Goal: Submit feedback/report problem: Submit feedback/report problem

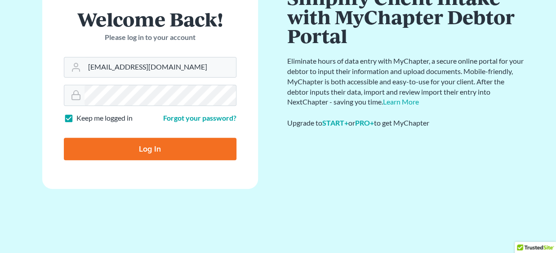
scroll to position [58, 0]
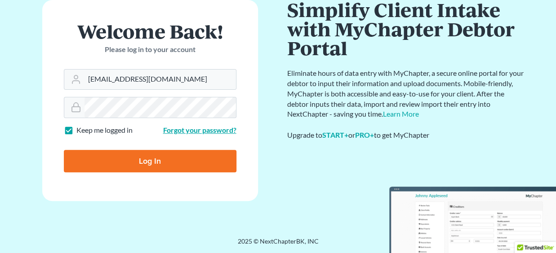
click at [190, 129] on link "Forgot your password?" at bounding box center [199, 130] width 73 height 9
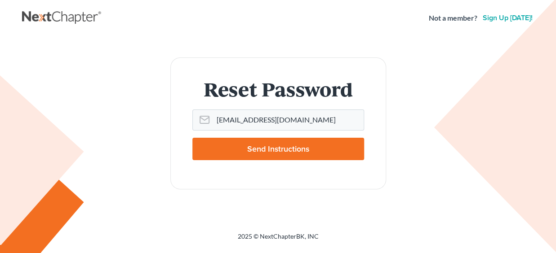
click at [260, 148] on input "Send Instructions" at bounding box center [278, 149] width 172 height 22
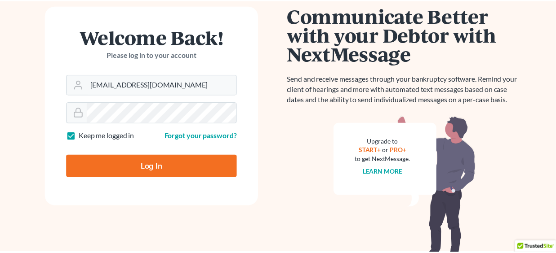
scroll to position [55, 0]
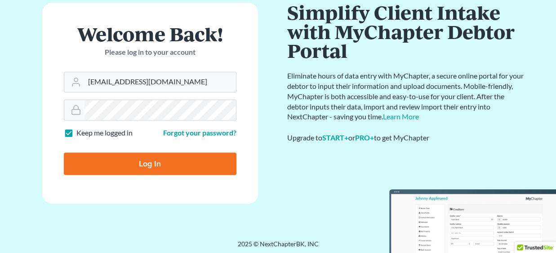
click at [145, 162] on input "Log In" at bounding box center [150, 164] width 172 height 22
type input "Thinking..."
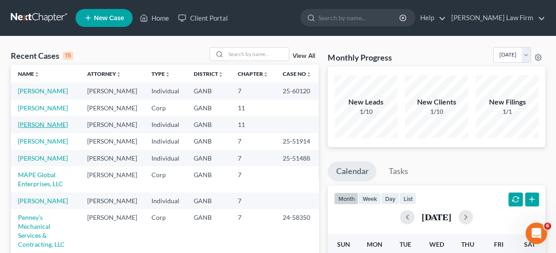
click at [39, 128] on link "Bowersox, Ryan" at bounding box center [43, 125] width 50 height 8
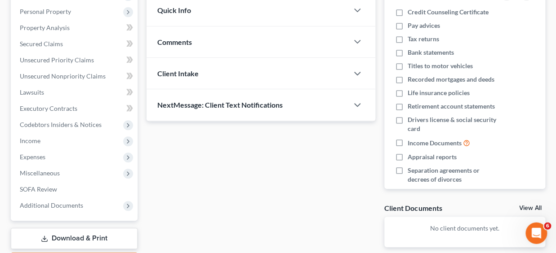
scroll to position [157, 0]
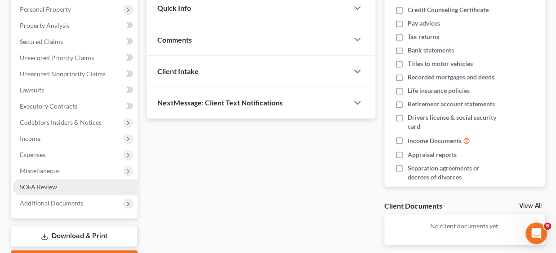
click at [44, 186] on span "SOFA Review" at bounding box center [38, 187] width 37 height 8
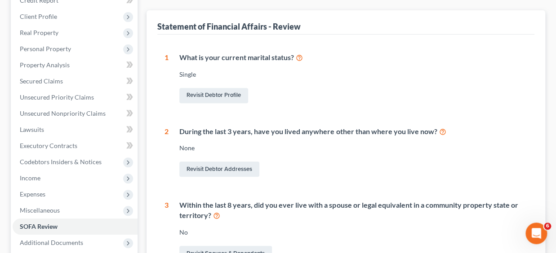
scroll to position [118, 0]
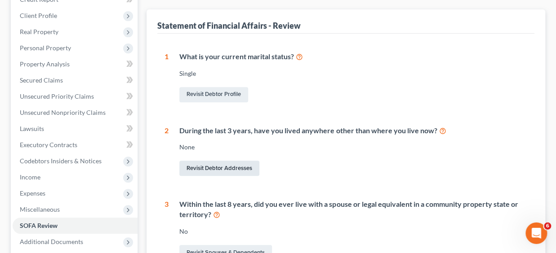
click at [233, 166] on link "Revisit Debtor Addresses" at bounding box center [219, 168] width 80 height 15
select select "0"
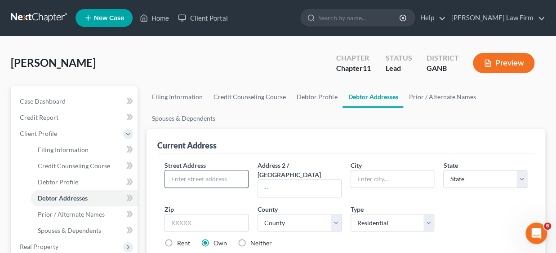
click at [217, 182] on input "text" at bounding box center [206, 179] width 83 height 17
type input "667 Market St."
click at [386, 181] on input "text" at bounding box center [392, 179] width 83 height 17
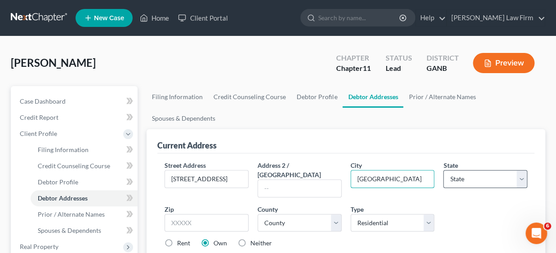
type input "Woodstock"
select select "10"
click option "GA" at bounding box center [0, 0] width 0 height 0
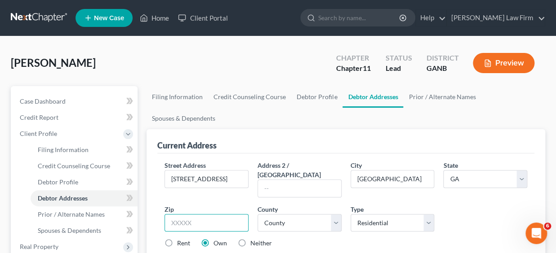
click at [198, 214] on input "text" at bounding box center [206, 223] width 84 height 18
type input "30188"
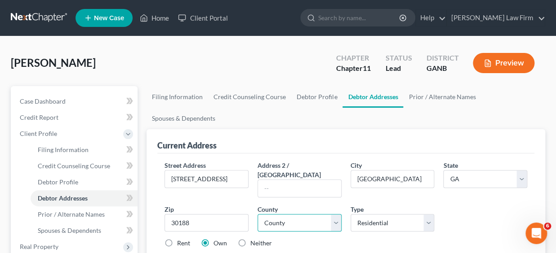
select select "27"
click option "Cherokee County" at bounding box center [0, 0] width 0 height 0
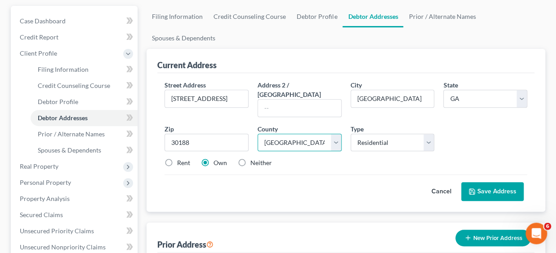
scroll to position [81, 0]
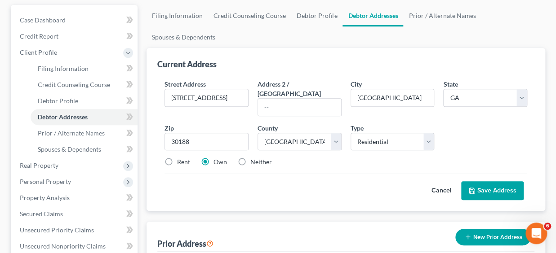
click at [492, 181] on button "Save Address" at bounding box center [492, 190] width 62 height 19
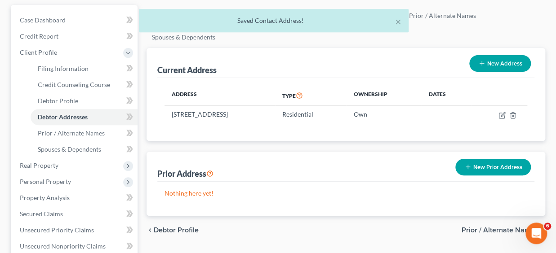
click at [503, 168] on button "New Prior Address" at bounding box center [492, 167] width 75 height 17
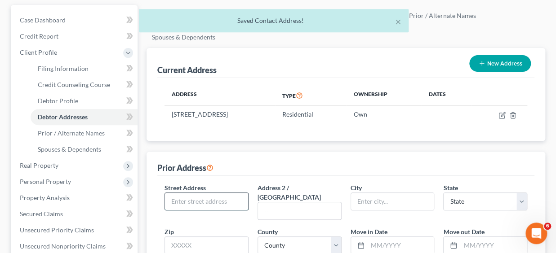
click at [222, 201] on input "text" at bounding box center [206, 201] width 83 height 17
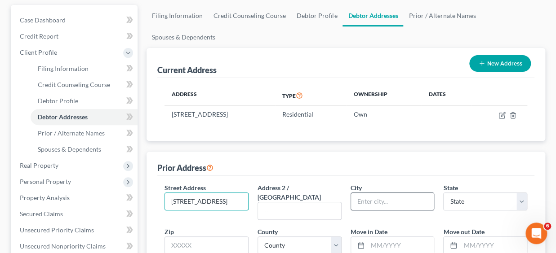
type input "818 Market St."
click at [361, 202] on input "text" at bounding box center [392, 201] width 83 height 17
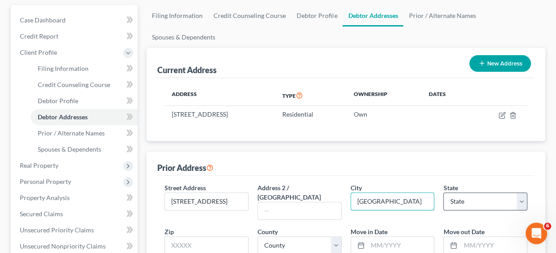
type input "Woodstock"
click at [443, 193] on select "State AL AK AR AZ CA CO CT DE DC FL GA GU HI ID IL IN IA KS KY LA ME MD MA MI M…" at bounding box center [485, 202] width 84 height 18
select select "10"
click option "GA" at bounding box center [0, 0] width 0 height 0
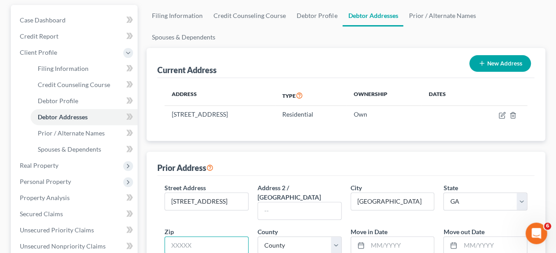
click at [195, 237] on input "text" at bounding box center [206, 246] width 84 height 18
type input "30188"
select select "27"
click option "Cherokee County" at bounding box center [0, 0] width 0 height 0
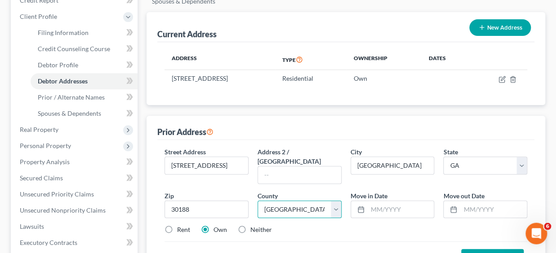
scroll to position [120, 0]
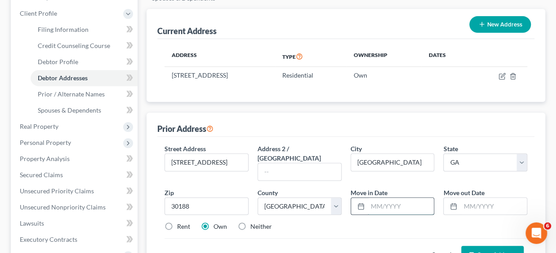
click at [381, 198] on input "text" at bounding box center [400, 206] width 66 height 17
type input "05/2020"
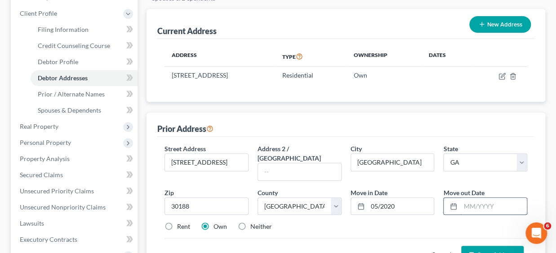
click at [469, 198] on input "text" at bounding box center [493, 206] width 66 height 17
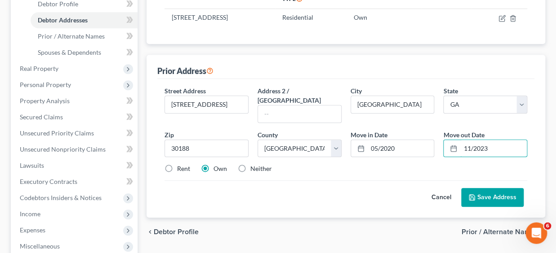
scroll to position [189, 0]
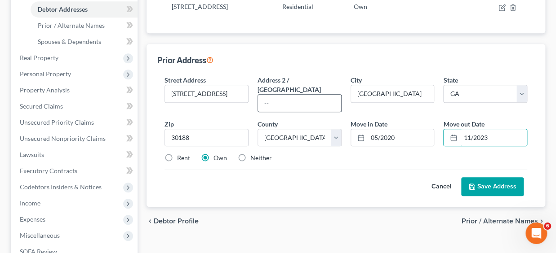
type input "11/2023"
click at [270, 95] on input "text" at bounding box center [299, 103] width 83 height 17
type input "No. 102"
click at [177, 154] on label "Rent" at bounding box center [183, 158] width 13 height 9
click at [181, 154] on input "Rent" at bounding box center [184, 157] width 6 height 6
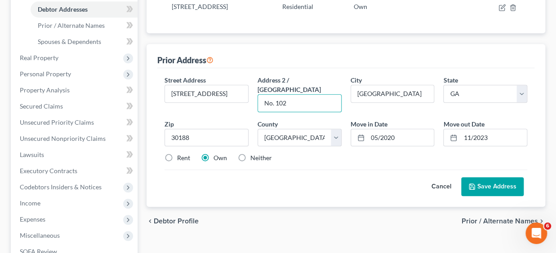
radio input "true"
click at [486, 178] on button "Save Address" at bounding box center [492, 186] width 62 height 19
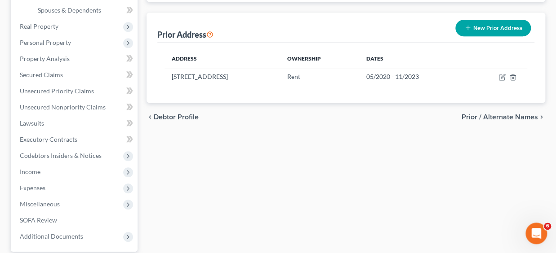
scroll to position [217, 0]
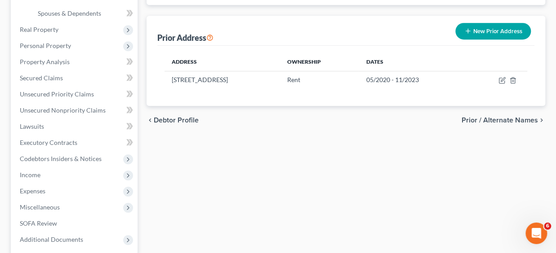
click at [491, 118] on span "Prior / Alternate Names" at bounding box center [499, 120] width 76 height 7
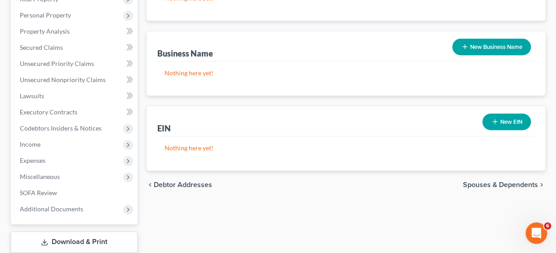
scroll to position [262, 0]
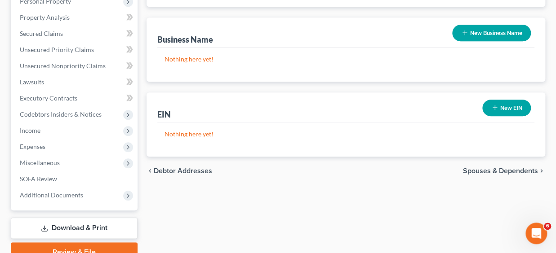
click at [505, 169] on span "Spouses & Dependents" at bounding box center [500, 171] width 75 height 7
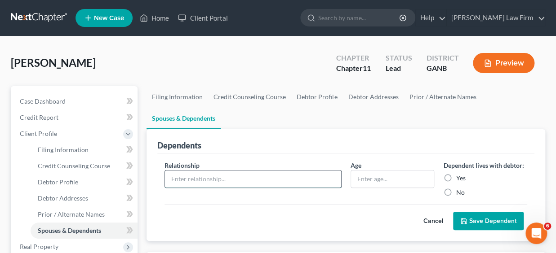
click at [249, 176] on input "text" at bounding box center [253, 179] width 176 height 17
type input "child"
click at [372, 178] on input "text" at bounding box center [392, 179] width 83 height 17
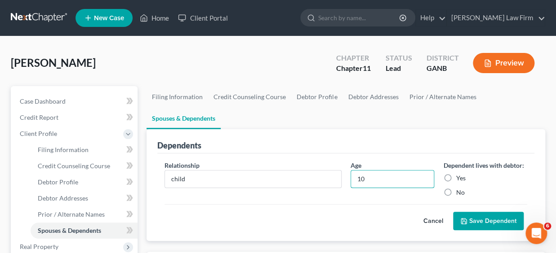
type input "10"
click at [455, 177] on label "Yes" at bounding box center [459, 178] width 9 height 9
click at [459, 177] on input "Yes" at bounding box center [462, 177] width 6 height 6
radio input "true"
click at [481, 219] on button "Save Dependent" at bounding box center [488, 221] width 71 height 19
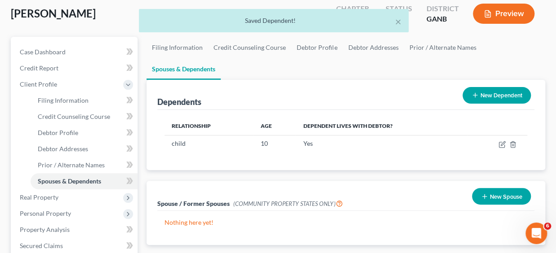
scroll to position [49, 0]
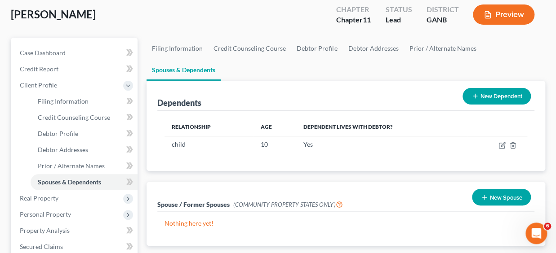
click at [504, 96] on button "New Dependent" at bounding box center [496, 96] width 68 height 17
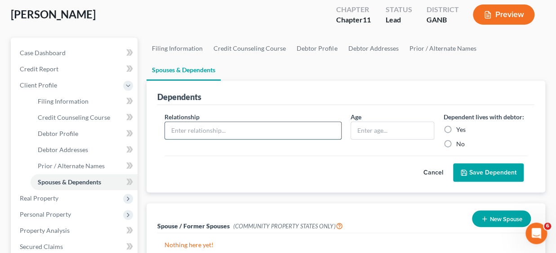
click at [257, 130] on input "text" at bounding box center [253, 130] width 176 height 17
type input "child"
click at [372, 130] on input "text" at bounding box center [392, 130] width 83 height 17
type input "12"
click at [455, 126] on label "Yes" at bounding box center [459, 129] width 9 height 9
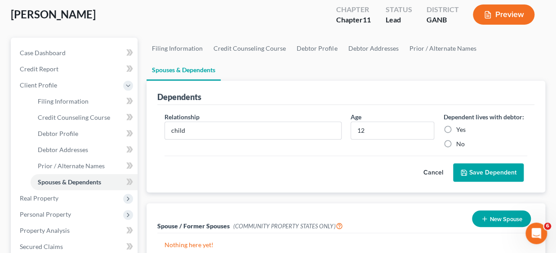
click at [459, 126] on input "Yes" at bounding box center [462, 128] width 6 height 6
radio input "true"
click at [473, 175] on button "Save Dependent" at bounding box center [488, 173] width 71 height 19
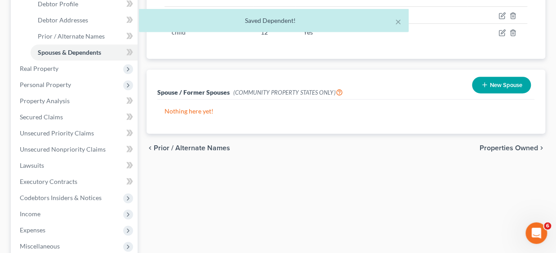
scroll to position [180, 0]
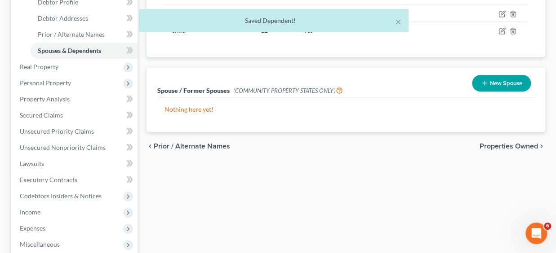
click at [508, 145] on span "Properties Owned" at bounding box center [508, 146] width 58 height 7
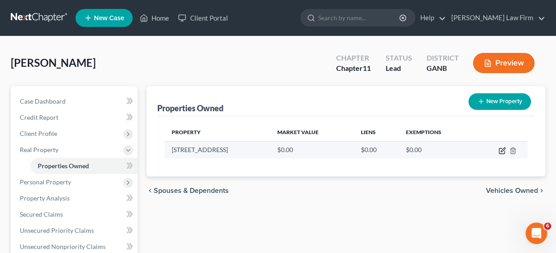
click at [501, 150] on icon "button" at bounding box center [502, 150] width 4 height 4
select select "10"
select select "27"
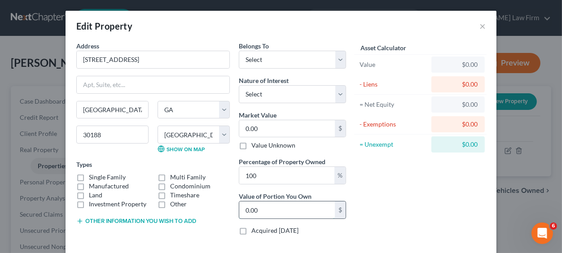
click at [268, 212] on input "0.00" at bounding box center [287, 210] width 96 height 17
type input "800,000"
click at [89, 177] on label "Single Family" at bounding box center [107, 177] width 37 height 9
click at [93, 177] on input "Single Family" at bounding box center [96, 176] width 6 height 6
checkbox input "true"
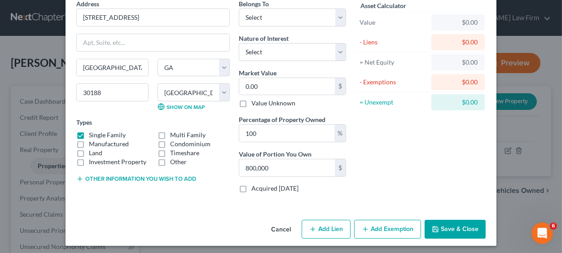
scroll to position [45, 0]
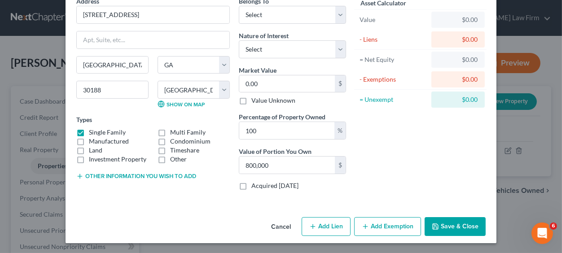
click at [328, 228] on button "Add Lien" at bounding box center [326, 226] width 49 height 19
select select "0"
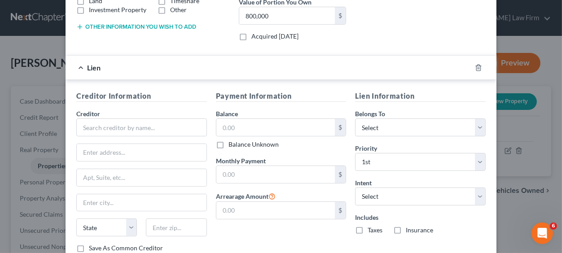
scroll to position [197, 0]
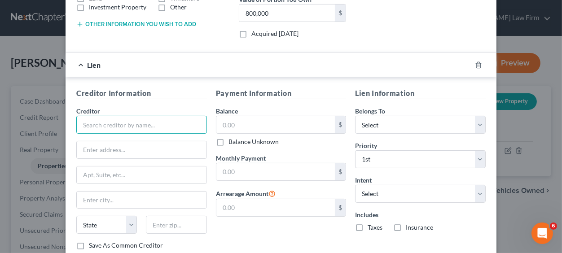
click at [115, 122] on input "text" at bounding box center [141, 125] width 131 height 18
type input "Silverton Mortgage"
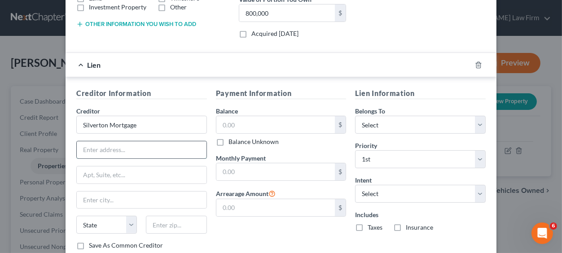
click at [95, 151] on input "text" at bounding box center [142, 149] width 130 height 17
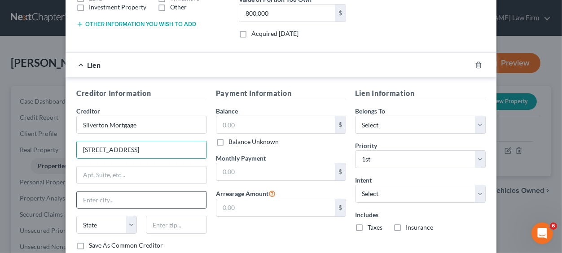
type input "1301 shiloh Rd."
click at [97, 199] on input "text" at bounding box center [142, 200] width 130 height 17
type input "Kennesaw"
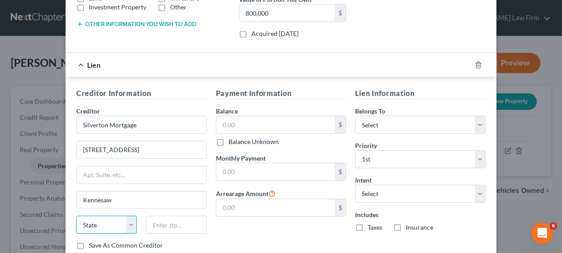
select select "10"
click option "GA" at bounding box center [0, 0] width 0 height 0
click at [167, 226] on input "text" at bounding box center [176, 225] width 61 height 18
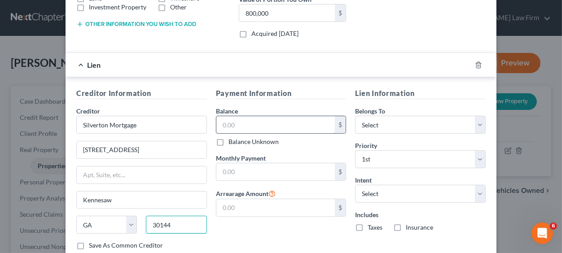
type input "30144"
click at [240, 124] on input "text" at bounding box center [276, 124] width 119 height 17
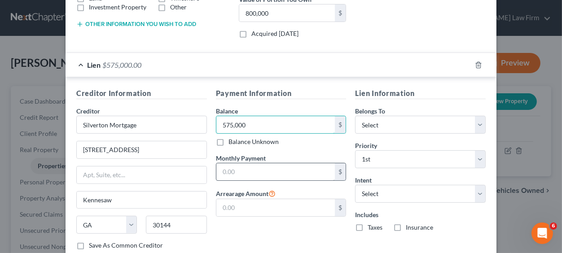
type input "575,000"
click at [241, 171] on input "text" at bounding box center [276, 172] width 119 height 17
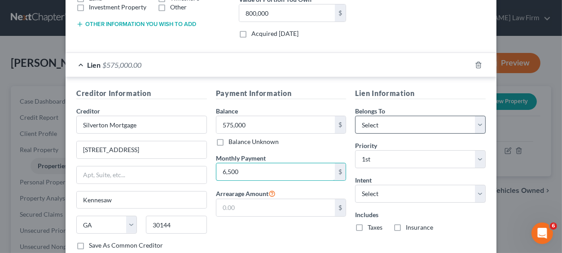
type input "6,500"
click at [355, 116] on select "Select Debtor 1 Only Debtor 2 Only Debtor 1 And Debtor 2 Only At Least One Of T…" at bounding box center [420, 125] width 131 height 18
select select "0"
click option "Debtor 1 Only" at bounding box center [0, 0] width 0 height 0
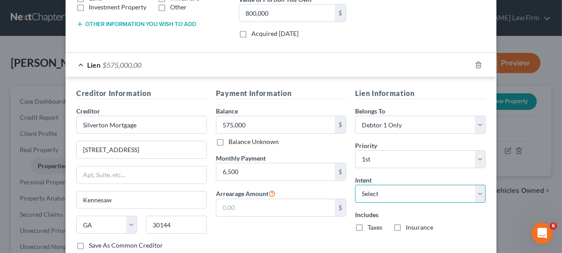
click at [355, 185] on select "Select Surrender Redeem Reaffirm Avoid Other" at bounding box center [420, 194] width 131 height 18
select select "2"
click option "Reaffirm" at bounding box center [0, 0] width 0 height 0
click at [368, 229] on label "Taxes" at bounding box center [375, 227] width 15 height 9
click at [371, 229] on input "Taxes" at bounding box center [374, 226] width 6 height 6
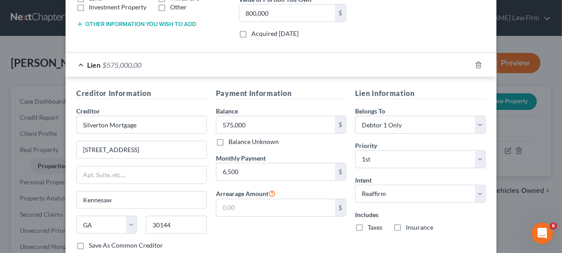
checkbox input "true"
click at [406, 226] on label "Insurance" at bounding box center [419, 227] width 27 height 9
click at [410, 226] on input "Insurance" at bounding box center [413, 226] width 6 height 6
checkbox input "true"
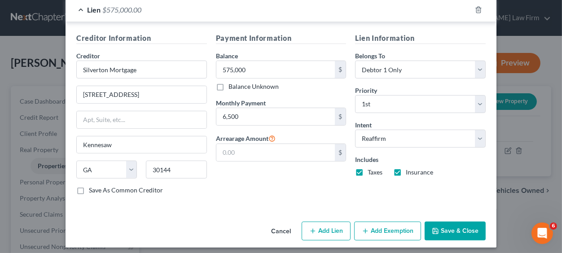
scroll to position [257, 0]
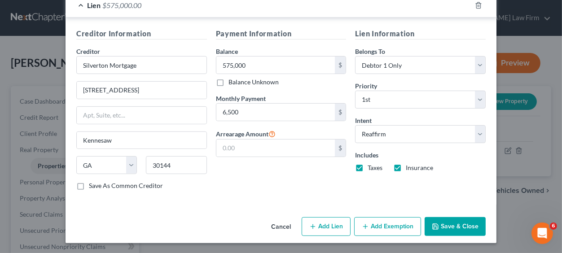
click at [453, 224] on button "Save & Close" at bounding box center [455, 226] width 61 height 19
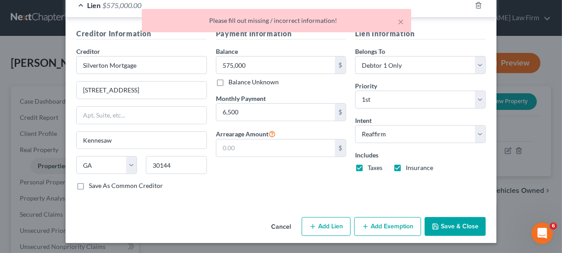
click at [306, 186] on div "Payment Information Balance 575,000.00 $ Balance Unknown Balance Undetermined 5…" at bounding box center [282, 112] width 140 height 169
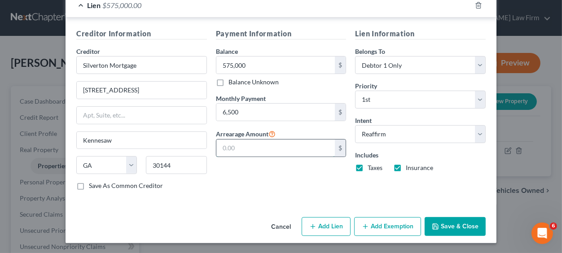
click at [255, 146] on input "text" at bounding box center [276, 148] width 119 height 17
type input "6,500"
click at [89, 184] on label "Save As Common Creditor" at bounding box center [126, 185] width 74 height 9
click at [93, 184] on input "Save As Common Creditor" at bounding box center [96, 184] width 6 height 6
checkbox input "true"
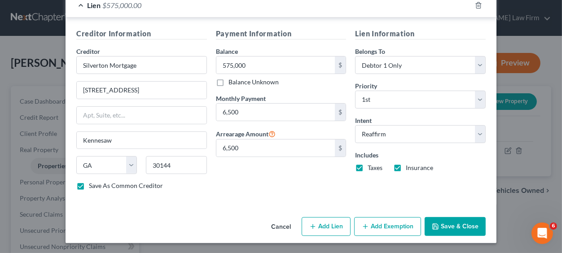
click at [449, 226] on button "Save & Close" at bounding box center [455, 226] width 61 height 19
click at [457, 227] on button "Save & Close" at bounding box center [455, 226] width 61 height 19
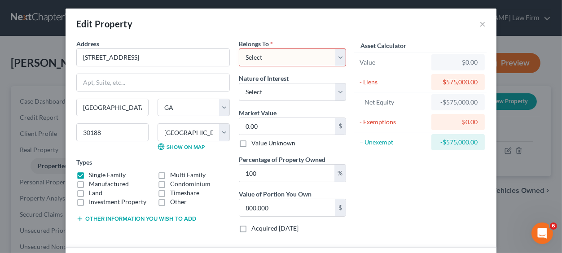
scroll to position [0, 0]
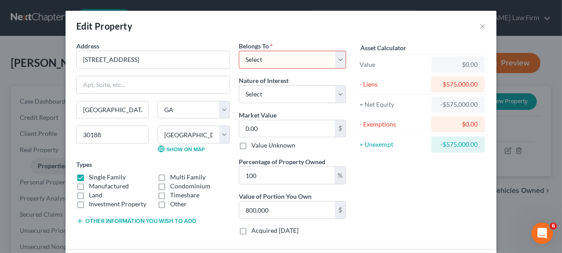
click at [239, 51] on select "Select Debtor 1 Only Debtor 2 Only Debtor 1 And Debtor 2 Only At Least One Of T…" at bounding box center [292, 60] width 107 height 18
select select "0"
click option "Debtor 1 Only" at bounding box center [0, 0] width 0 height 0
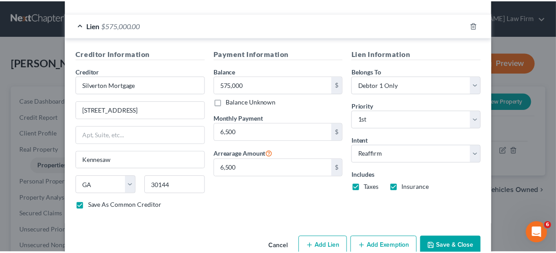
scroll to position [257, 0]
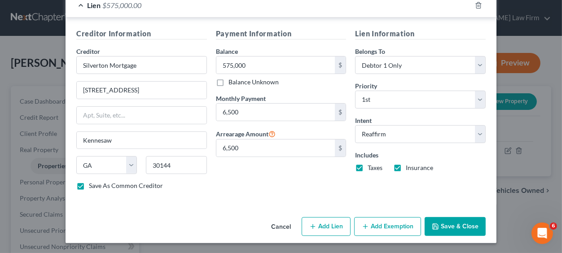
click at [462, 225] on button "Save & Close" at bounding box center [455, 226] width 61 height 19
checkbox input "false"
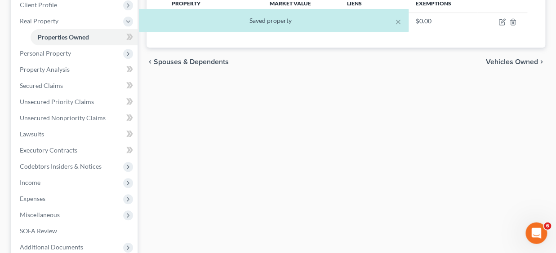
scroll to position [93, 0]
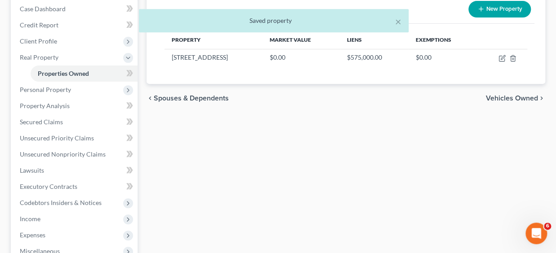
click at [515, 98] on span "Vehicles Owned" at bounding box center [512, 98] width 52 height 7
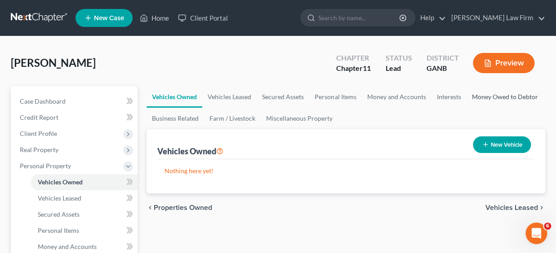
click at [515, 98] on link "Money Owed to Debtor" at bounding box center [504, 97] width 77 height 22
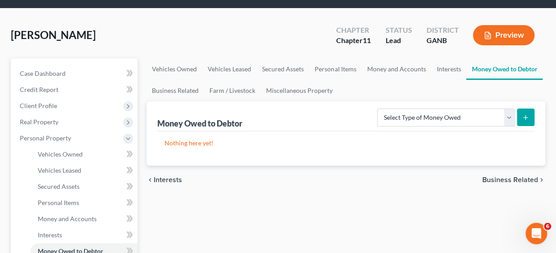
scroll to position [26, 0]
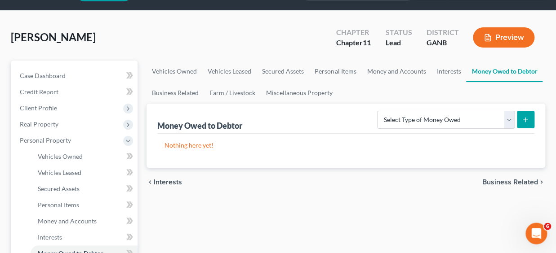
drag, startPoint x: 559, startPoint y: 76, endPoint x: 556, endPoint y: 84, distance: 8.3
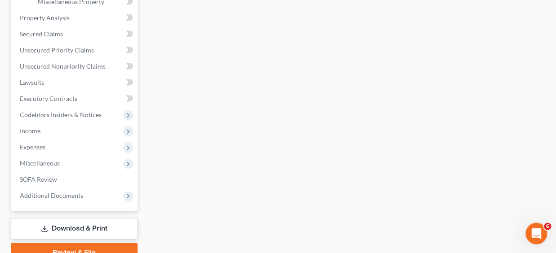
scroll to position [331, 0]
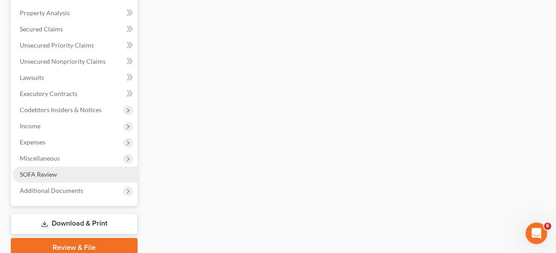
click at [46, 174] on span "SOFA Review" at bounding box center [38, 175] width 37 height 8
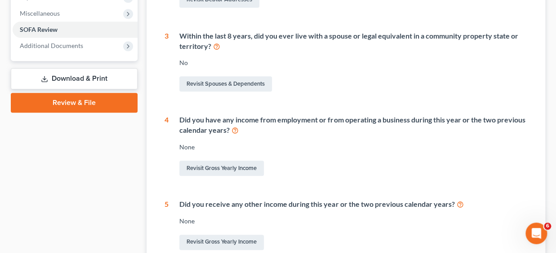
scroll to position [315, 0]
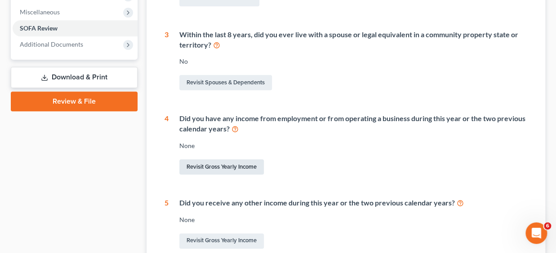
click at [230, 166] on link "Revisit Gross Yearly Income" at bounding box center [221, 167] width 84 height 15
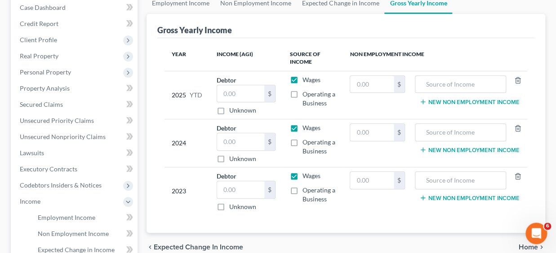
scroll to position [92, 0]
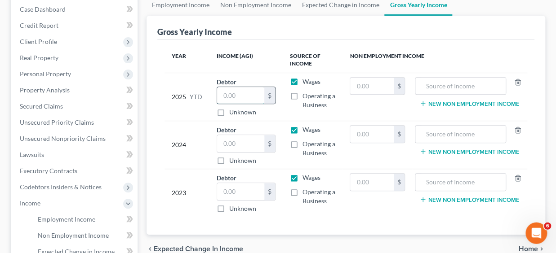
click at [240, 96] on input "text" at bounding box center [240, 96] width 47 height 17
type input "250,000"
click at [231, 146] on input "text" at bounding box center [240, 144] width 47 height 17
type input "182,000"
click at [234, 192] on input "text" at bounding box center [240, 192] width 47 height 17
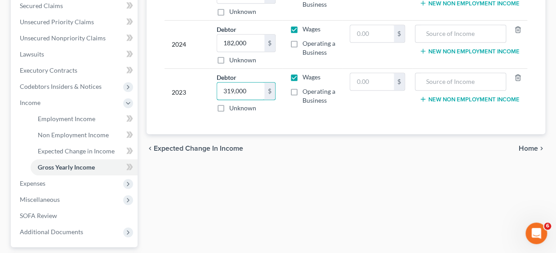
scroll to position [194, 0]
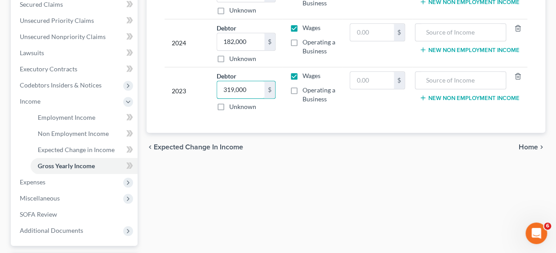
type input "319,000"
click at [526, 144] on span "Home" at bounding box center [527, 147] width 19 height 7
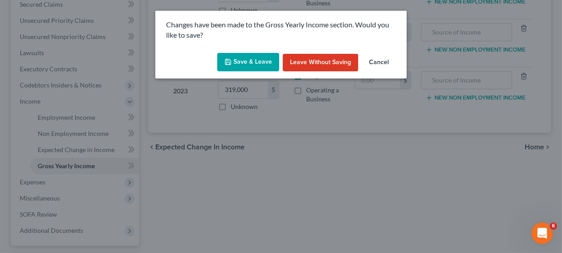
click at [255, 61] on button "Save & Leave" at bounding box center [248, 62] width 62 height 19
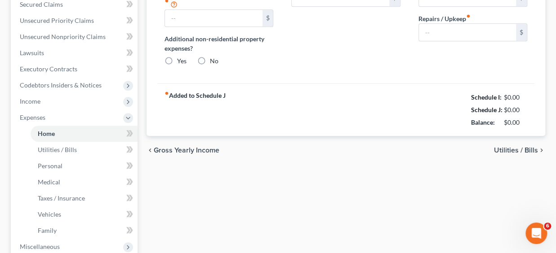
type input "0.00"
radio input "true"
type input "0.00"
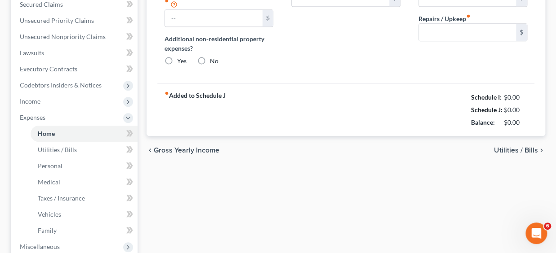
type input "0.00"
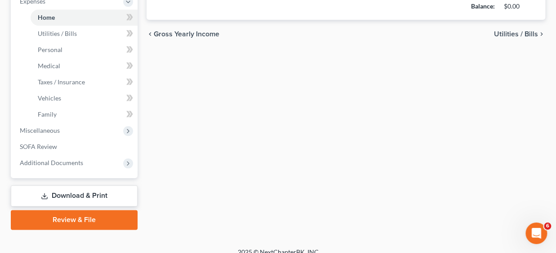
scroll to position [320, 0]
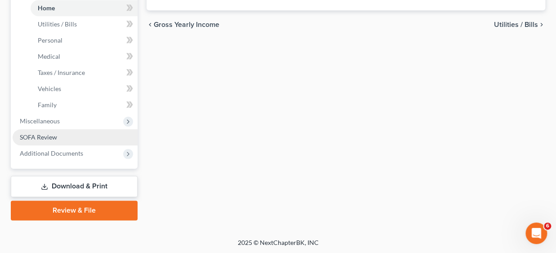
click at [47, 134] on span "SOFA Review" at bounding box center [38, 137] width 37 height 8
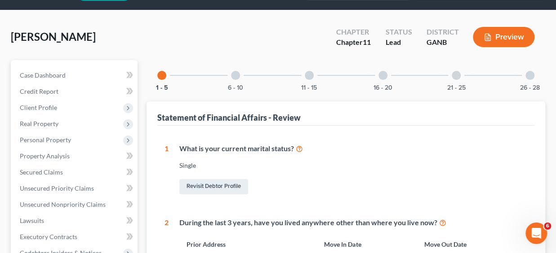
scroll to position [22, 0]
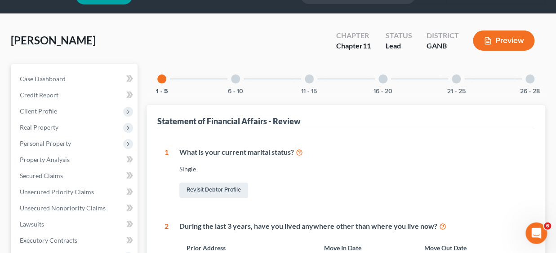
click at [235, 79] on div at bounding box center [235, 79] width 9 height 9
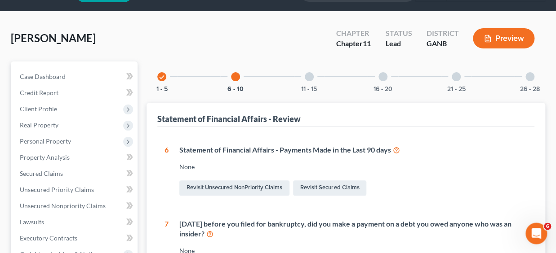
scroll to position [0, 0]
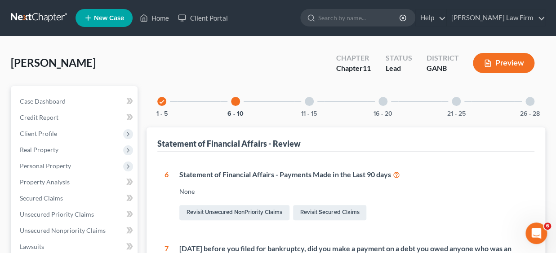
click at [161, 102] on icon "check" at bounding box center [162, 102] width 6 height 6
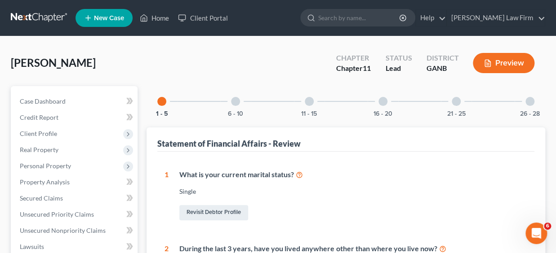
click at [237, 101] on div at bounding box center [235, 101] width 9 height 9
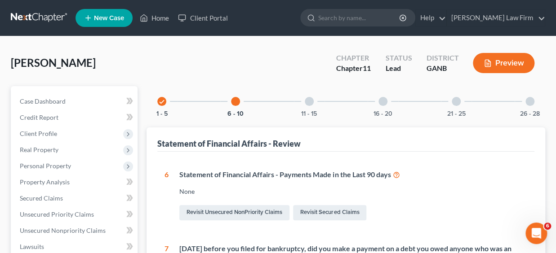
click at [309, 103] on div at bounding box center [309, 101] width 9 height 9
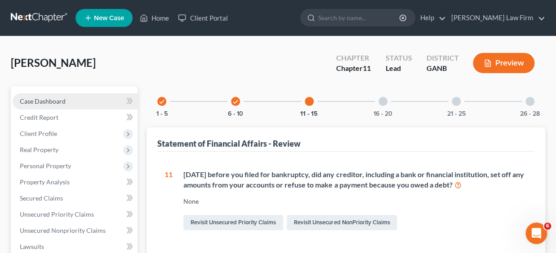
click at [50, 100] on span "Case Dashboard" at bounding box center [43, 101] width 46 height 8
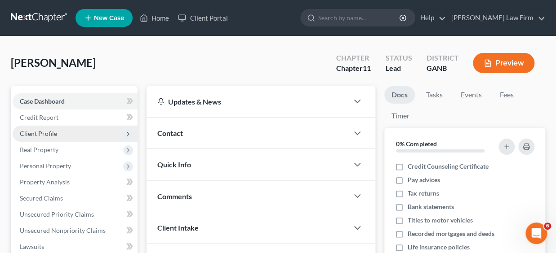
click at [43, 133] on span "Client Profile" at bounding box center [38, 134] width 37 height 8
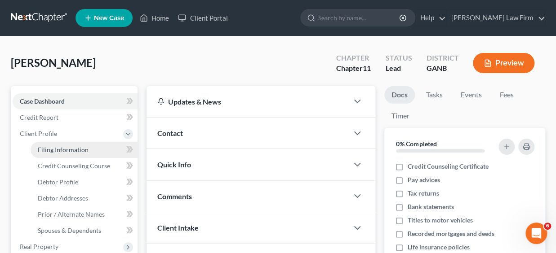
click at [64, 148] on span "Filing Information" at bounding box center [63, 150] width 51 height 8
select select "1"
select select "0"
select select "1"
select select "10"
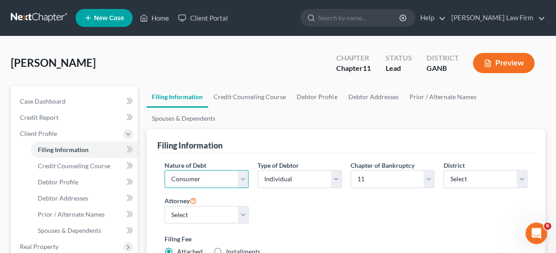
click at [164, 170] on select "Select Business Consumer Other" at bounding box center [206, 179] width 84 height 18
select select "0"
click option "Business" at bounding box center [0, 0] width 0 height 0
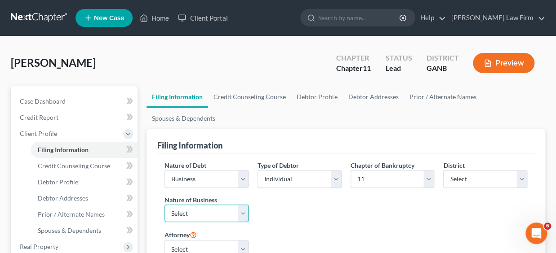
click at [164, 205] on select "Select Clearing Bank Commodity Broker Health Care Business Other Railroad Singl…" at bounding box center [206, 214] width 84 height 18
select select "3"
click option "Other" at bounding box center [0, 0] width 0 height 0
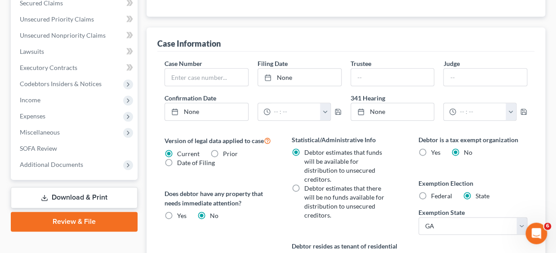
scroll to position [292, 0]
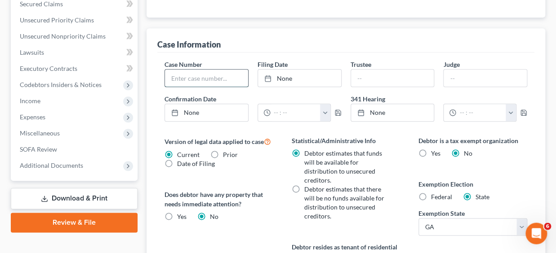
click at [233, 78] on input "text" at bounding box center [206, 78] width 83 height 17
type input "25-55995"
click at [268, 75] on icon at bounding box center [267, 78] width 7 height 7
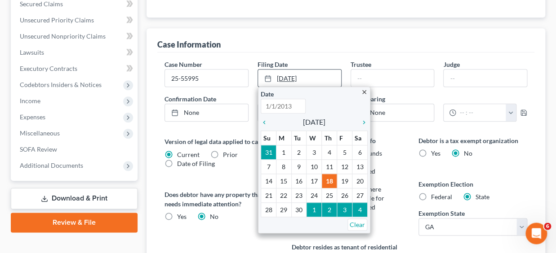
type input "9/18/2025"
click at [264, 121] on icon "chevron_left" at bounding box center [267, 122] width 12 height 7
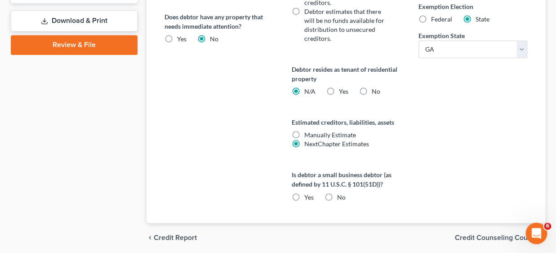
scroll to position [501, 0]
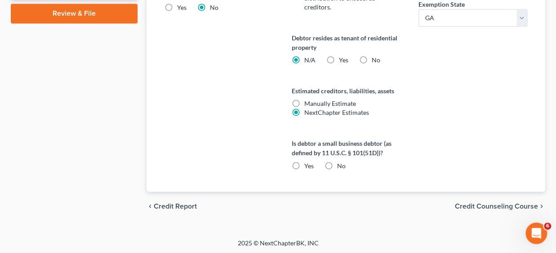
click at [506, 203] on span "Credit Counseling Course" at bounding box center [496, 206] width 83 height 7
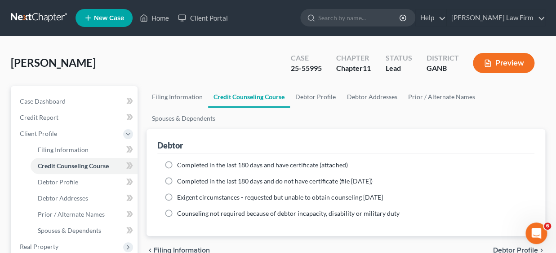
click at [177, 163] on label "Completed in the last 180 days and have certificate (attached)" at bounding box center [262, 165] width 170 height 9
click at [181, 163] on input "Completed in the last 180 days and have certificate (attached)" at bounding box center [184, 164] width 6 height 6
radio input "true"
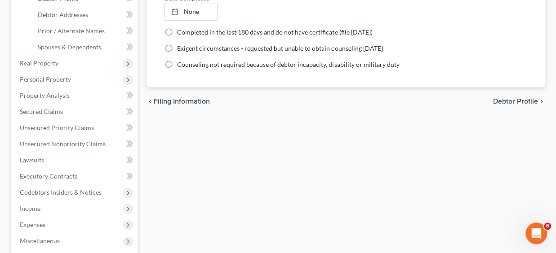
scroll to position [304, 0]
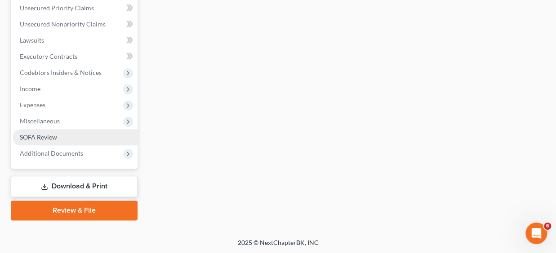
click at [46, 136] on span "SOFA Review" at bounding box center [38, 137] width 37 height 8
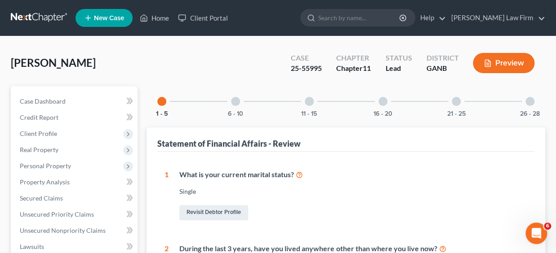
click at [234, 102] on div at bounding box center [235, 101] width 9 height 9
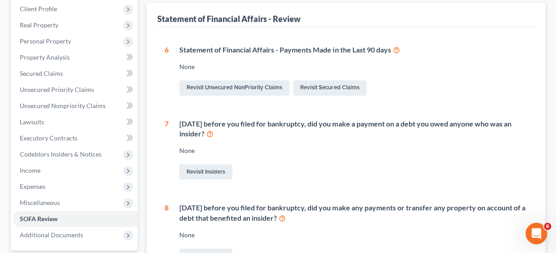
scroll to position [126, 0]
click at [232, 87] on link "Revisit Unsecured NonPriority Claims" at bounding box center [234, 87] width 110 height 15
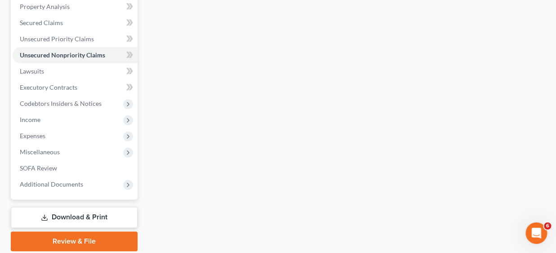
scroll to position [176, 0]
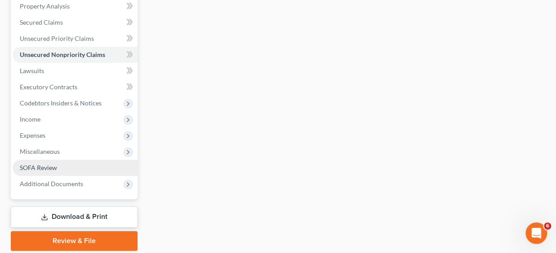
click at [42, 166] on span "SOFA Review" at bounding box center [38, 168] width 37 height 8
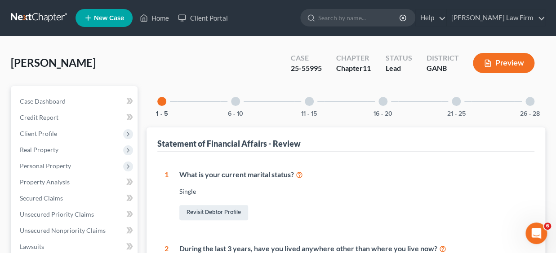
click at [235, 103] on div at bounding box center [235, 101] width 9 height 9
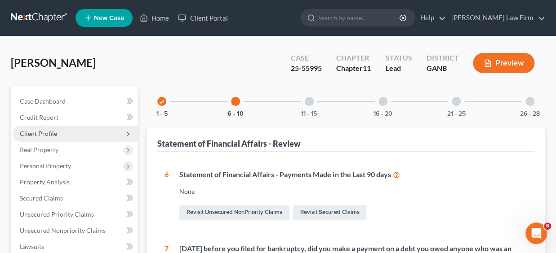
click at [40, 135] on span "Client Profile" at bounding box center [38, 134] width 37 height 8
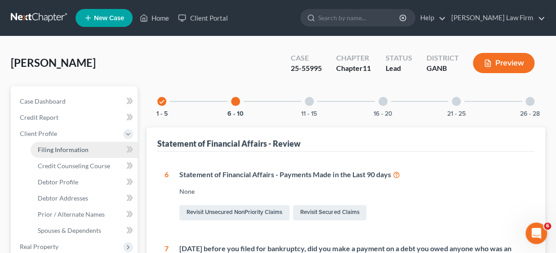
click at [74, 151] on span "Filing Information" at bounding box center [63, 150] width 51 height 8
select select "0"
select select "3"
select select "0"
select select "1"
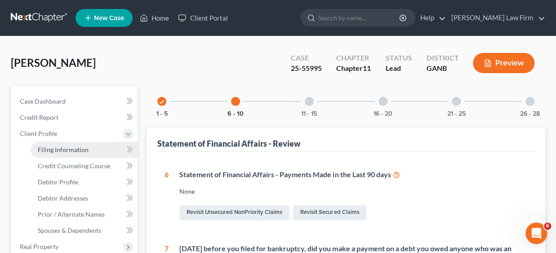
select select "19"
select select "0"
select select "10"
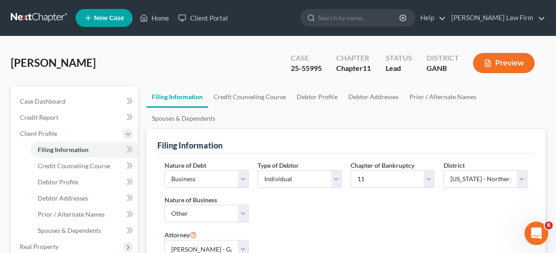
click at [531, 231] on icon "Open Intercom Messenger" at bounding box center [534, 232] width 15 height 15
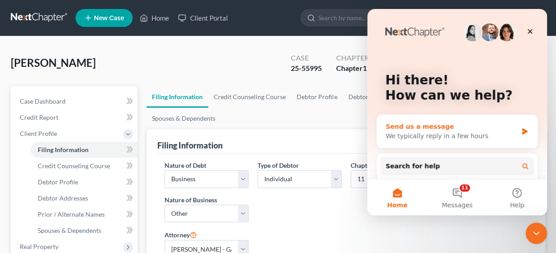
click at [424, 137] on div "We typically reply in a few hours" at bounding box center [451, 136] width 132 height 9
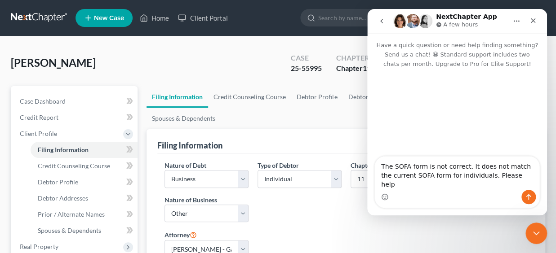
type textarea "The SOFA form is not correct. It does not match the current SOFA form for indiv…"
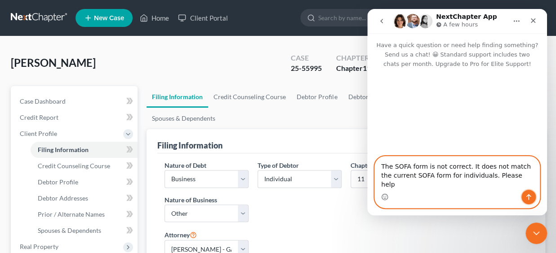
click at [525, 196] on icon "Send a message…" at bounding box center [528, 197] width 7 height 7
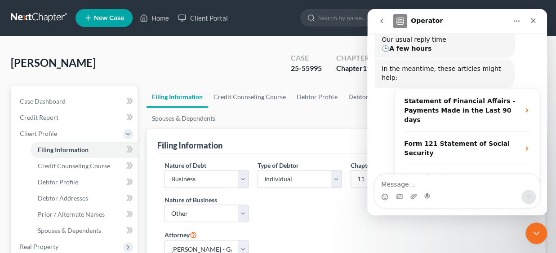
scroll to position [134, 0]
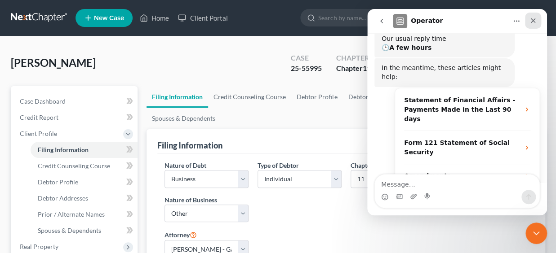
click at [535, 21] on icon "Close" at bounding box center [532, 20] width 7 height 7
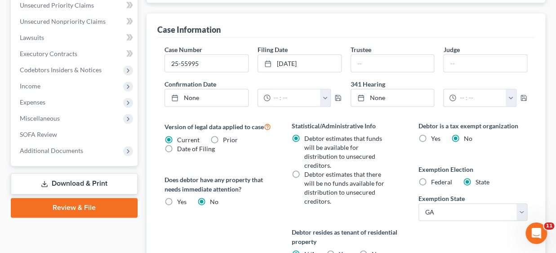
scroll to position [304, 0]
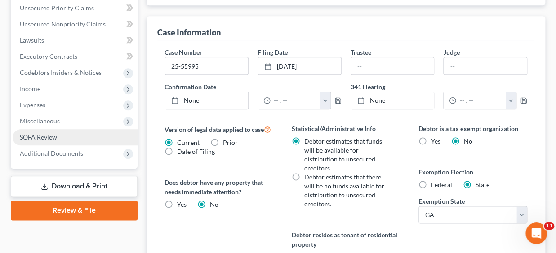
click at [37, 137] on span "SOFA Review" at bounding box center [38, 137] width 37 height 8
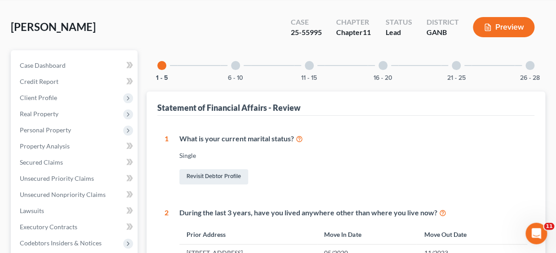
scroll to position [35, 0]
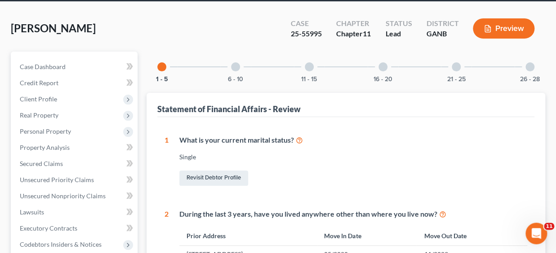
click at [235, 66] on div at bounding box center [235, 66] width 9 height 9
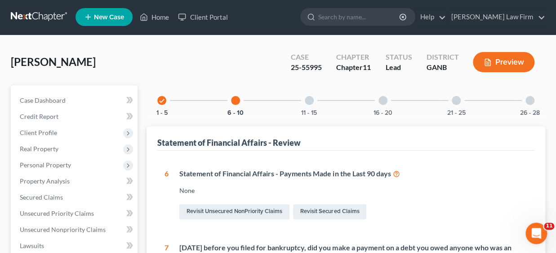
scroll to position [0, 0]
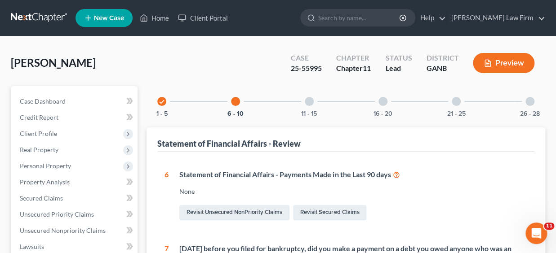
click at [307, 101] on div at bounding box center [309, 101] width 9 height 9
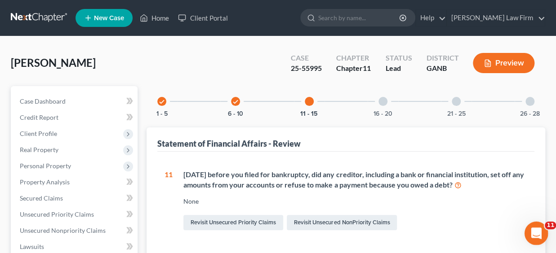
click at [535, 231] on icon "Open Intercom Messenger" at bounding box center [534, 232] width 6 height 7
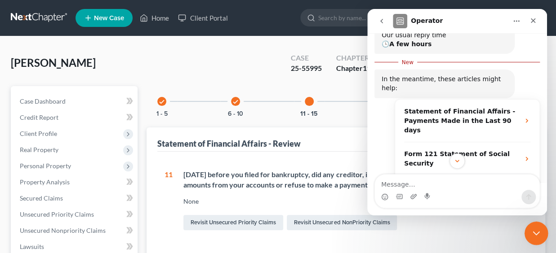
scroll to position [138, 0]
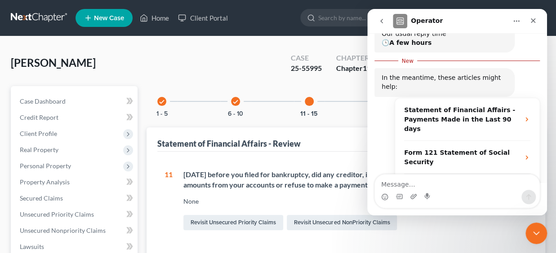
click at [160, 102] on icon "check" at bounding box center [162, 102] width 6 height 6
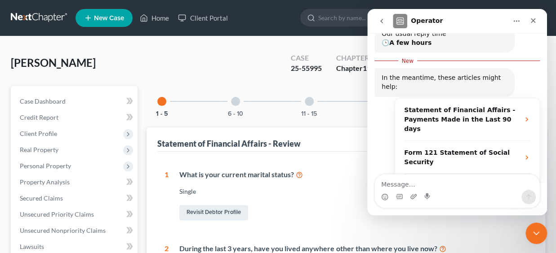
click at [237, 102] on div at bounding box center [235, 101] width 9 height 9
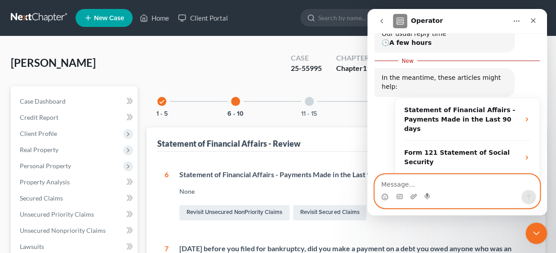
click at [433, 185] on textarea "Message…" at bounding box center [457, 182] width 164 height 15
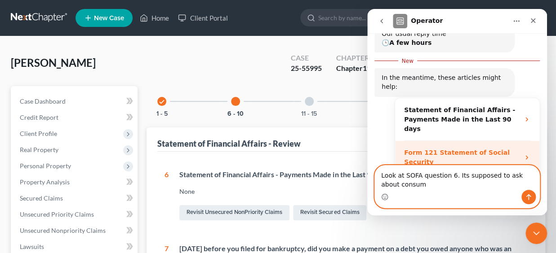
scroll to position [143, 0]
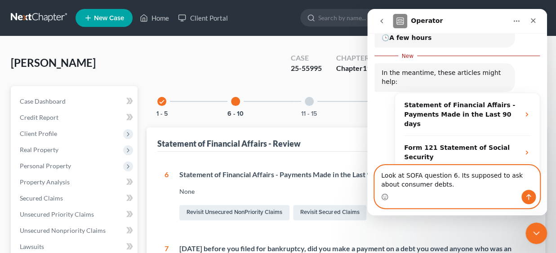
type textarea "Look at SOFA question 6. Its supposed to ask about consumer debts."
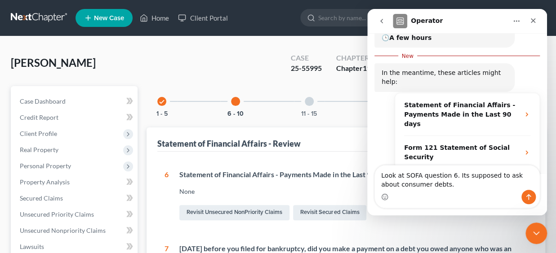
click at [527, 63] on div "In the meantime, these articles might help: Operator • 3m ago" at bounding box center [456, 77] width 165 height 29
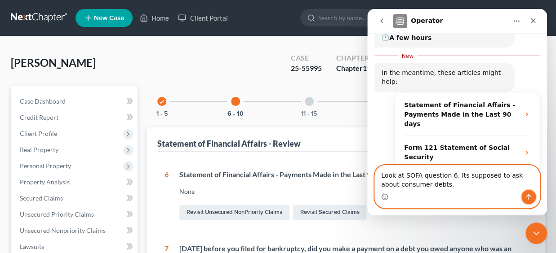
click at [527, 195] on icon "Send a message…" at bounding box center [528, 197] width 7 height 7
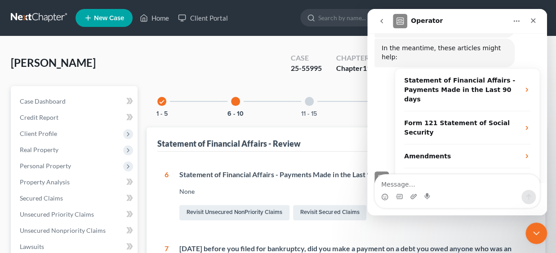
scroll to position [170, 0]
